Goal: Task Accomplishment & Management: Complete application form

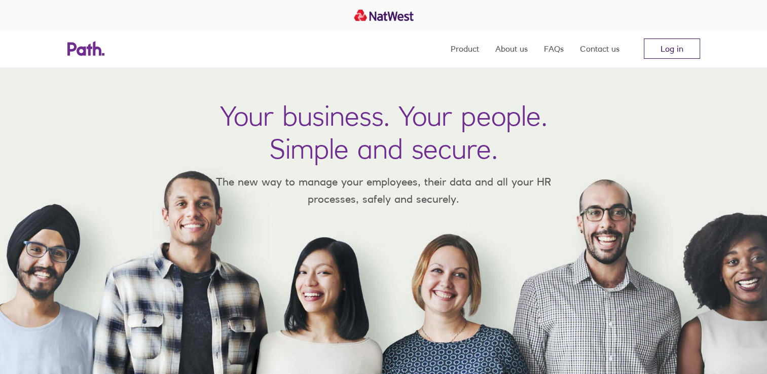
click at [675, 47] on link "Log in" at bounding box center [672, 49] width 56 height 20
click at [675, 42] on link "Log in" at bounding box center [672, 49] width 56 height 20
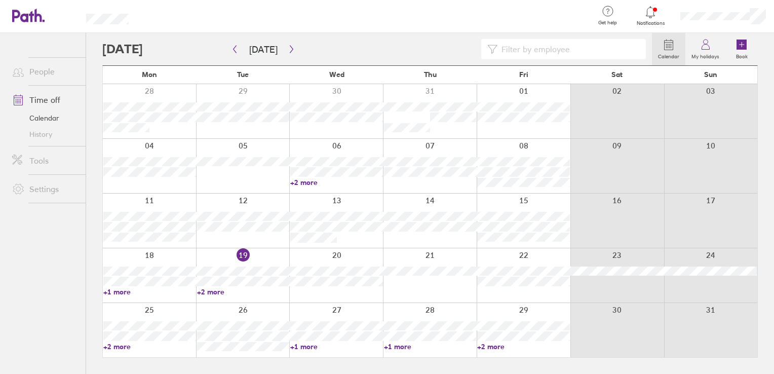
click at [302, 181] on link "+2 more" at bounding box center [336, 182] width 93 height 9
click at [121, 292] on link "+1 more" at bounding box center [149, 291] width 93 height 9
click at [121, 289] on link "+1 more" at bounding box center [149, 291] width 93 height 9
click at [208, 289] on link "+2 more" at bounding box center [243, 291] width 93 height 9
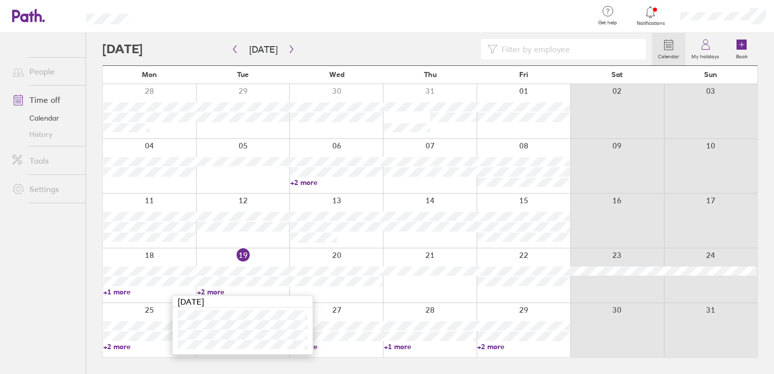
click at [332, 253] on div at bounding box center [336, 275] width 94 height 54
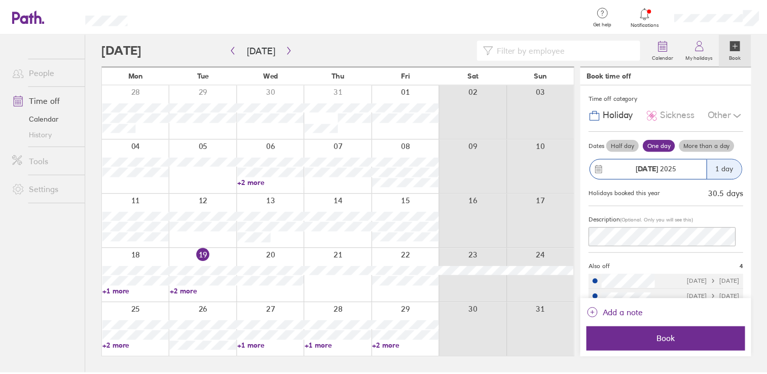
scroll to position [41, 0]
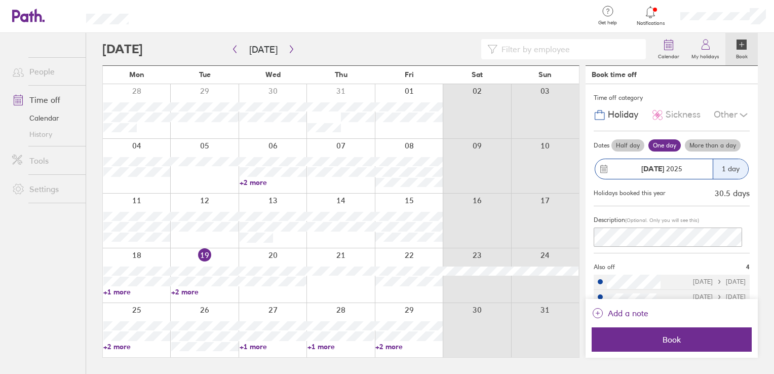
click at [247, 346] on link "+1 more" at bounding box center [273, 346] width 67 height 9
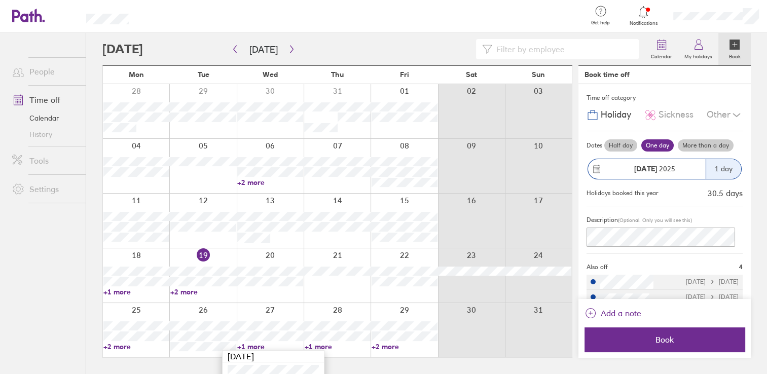
click at [311, 346] on link "+1 more" at bounding box center [337, 346] width 66 height 9
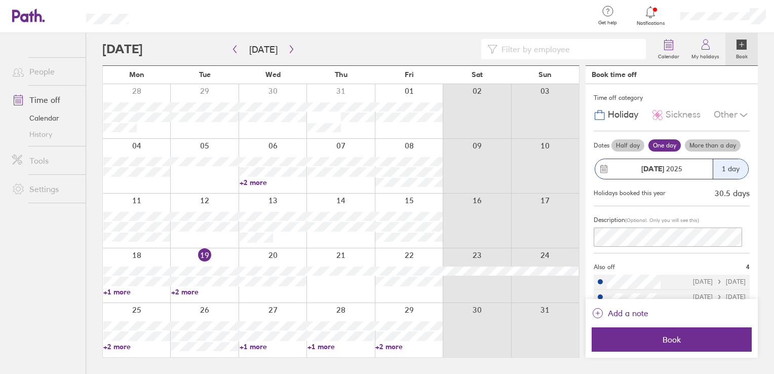
click at [311, 346] on link "+1 more" at bounding box center [341, 346] width 67 height 9
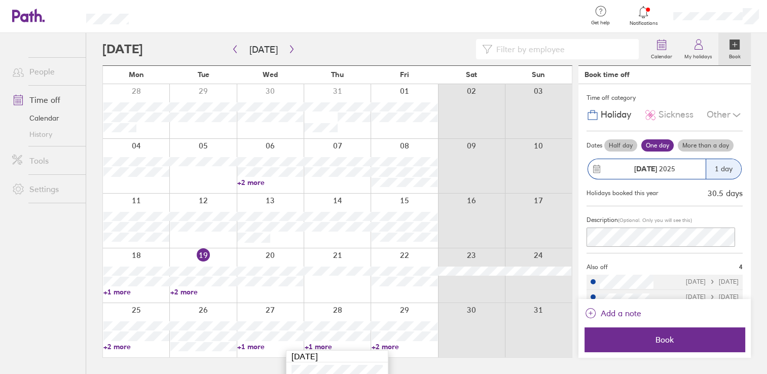
click at [375, 344] on link "+2 more" at bounding box center [405, 346] width 66 height 9
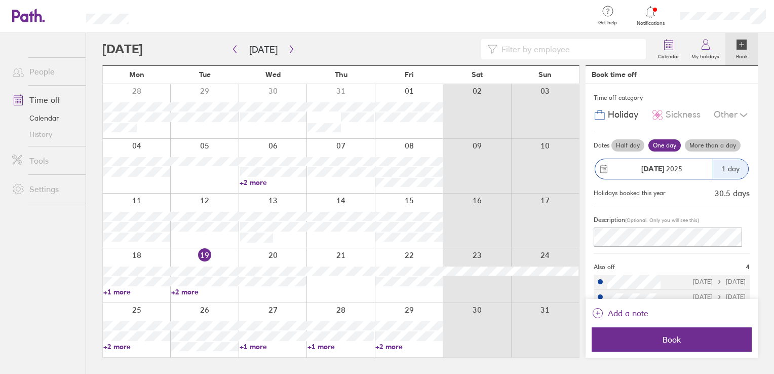
click at [383, 345] on link "+2 more" at bounding box center [409, 346] width 67 height 9
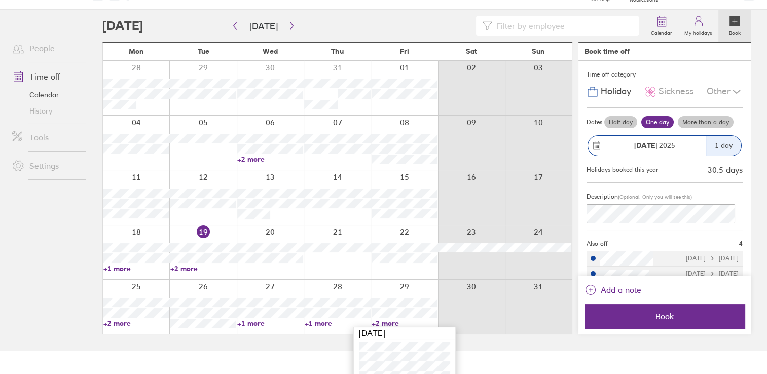
scroll to position [34, 0]
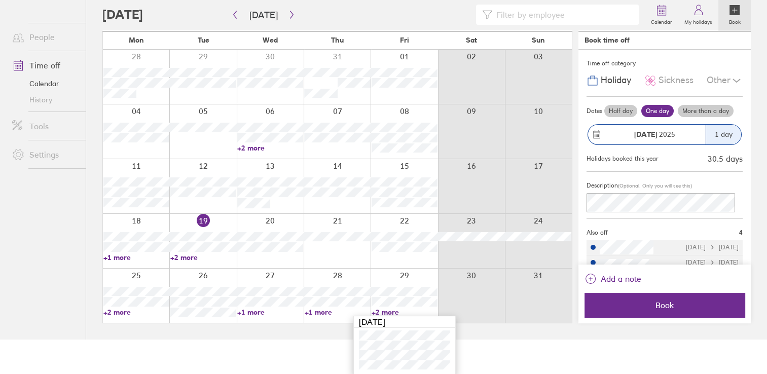
click at [319, 309] on link "+1 more" at bounding box center [337, 312] width 66 height 9
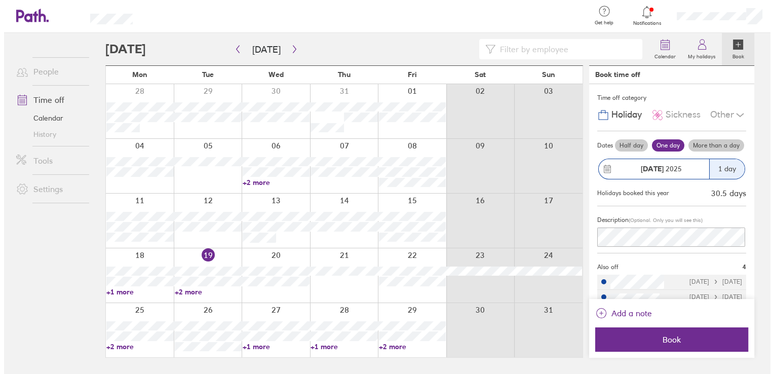
scroll to position [0, 0]
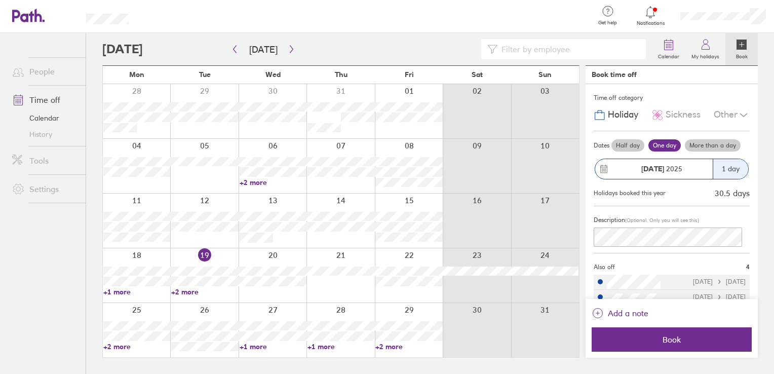
click at [314, 344] on link "+1 more" at bounding box center [341, 346] width 67 height 9
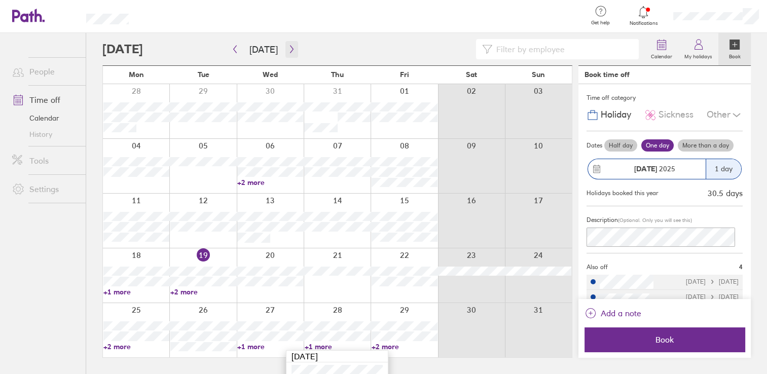
click at [288, 44] on button "button" at bounding box center [291, 49] width 13 height 17
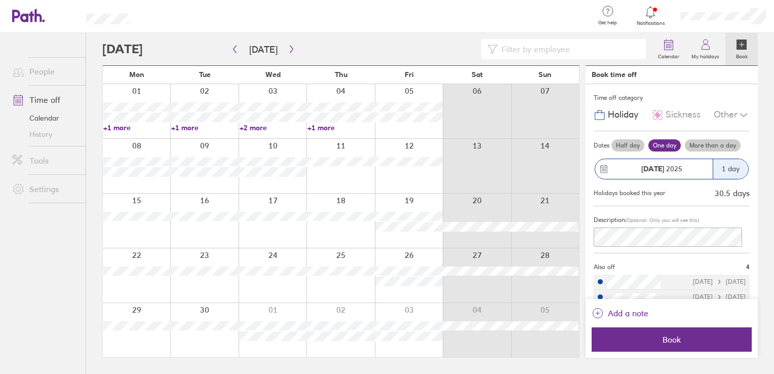
click at [118, 127] on link "+1 more" at bounding box center [136, 127] width 67 height 9
click at [176, 126] on link "+1 more" at bounding box center [204, 127] width 67 height 9
click at [247, 125] on link "+2 more" at bounding box center [273, 127] width 67 height 9
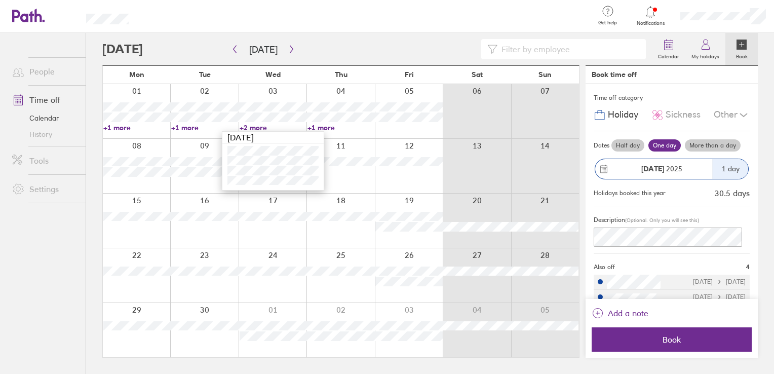
click at [311, 127] on link "+1 more" at bounding box center [341, 127] width 67 height 9
click at [648, 10] on icon at bounding box center [651, 12] width 12 height 12
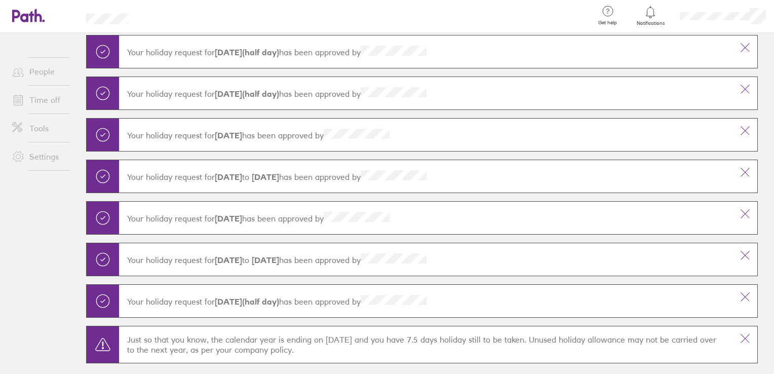
scroll to position [868, 0]
